Goal: Task Accomplishment & Management: Use online tool/utility

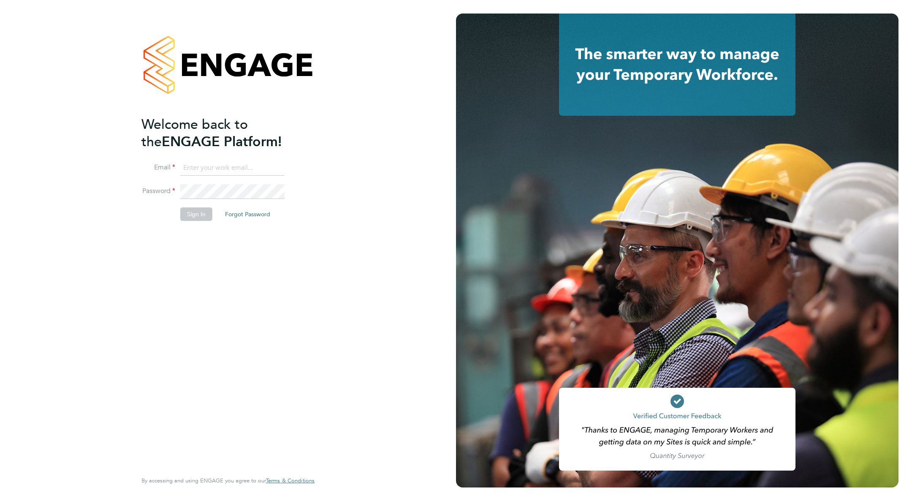
type input "barry.langridge@wates.co.uk"
click at [189, 216] on button "Sign In" at bounding box center [196, 214] width 32 height 14
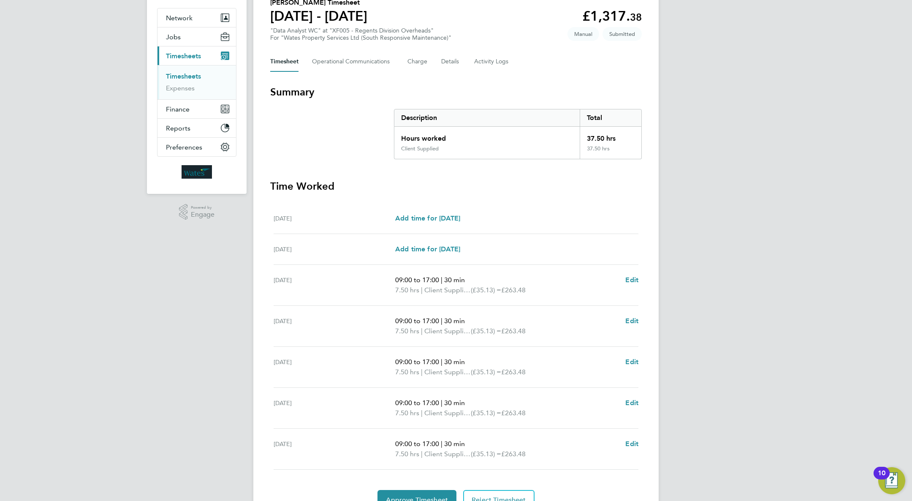
scroll to position [114, 0]
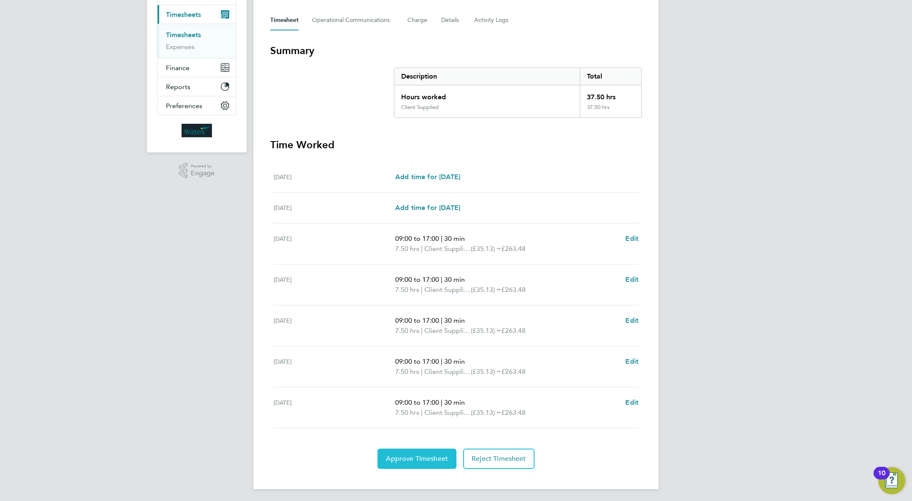
click at [427, 456] on span "Approve Timesheet" at bounding box center [417, 458] width 62 height 8
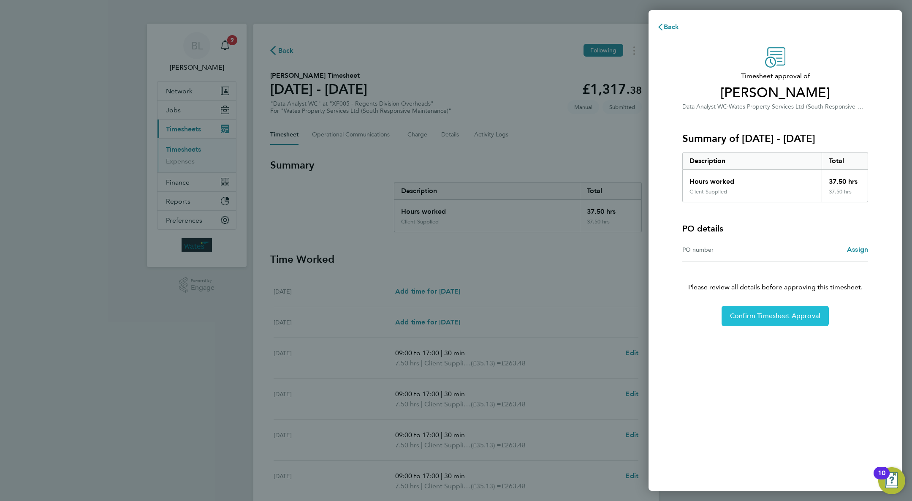
click at [758, 312] on span "Confirm Timesheet Approval" at bounding box center [775, 316] width 90 height 8
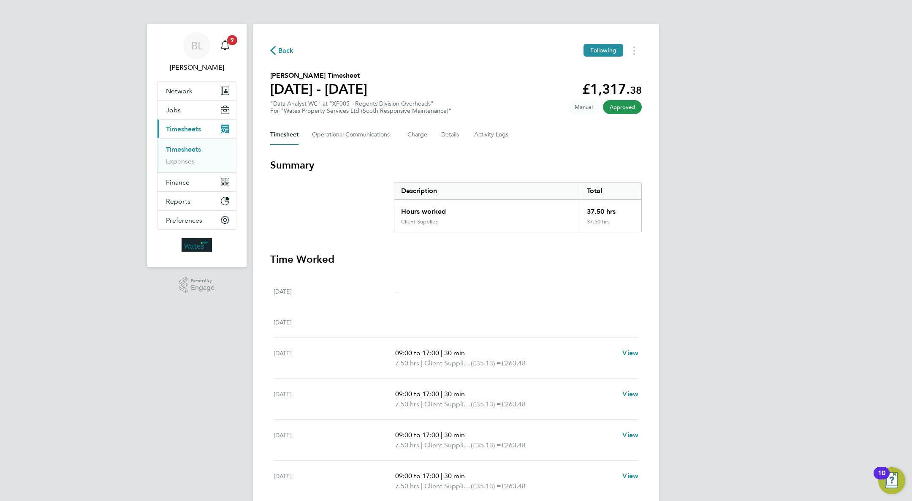
click at [185, 147] on link "Timesheets" at bounding box center [183, 149] width 35 height 8
